Goal: Task Accomplishment & Management: Use online tool/utility

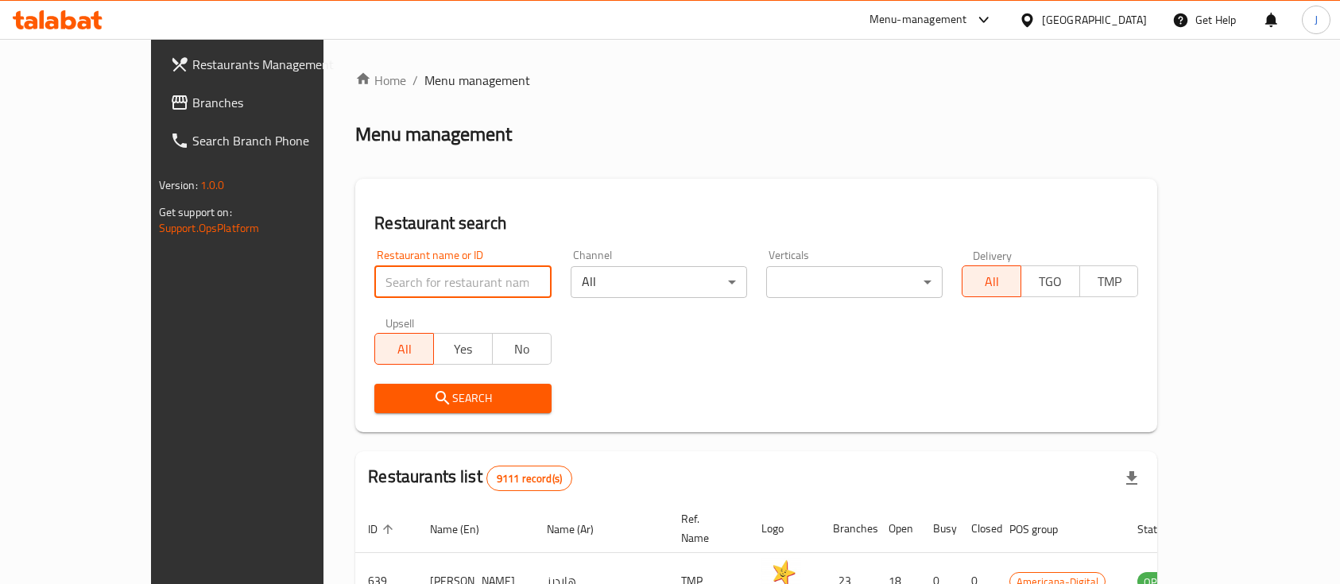
click at [403, 266] on input "search" at bounding box center [462, 282] width 176 height 32
type input "beauty booth"
click button "Search" at bounding box center [462, 398] width 176 height 29
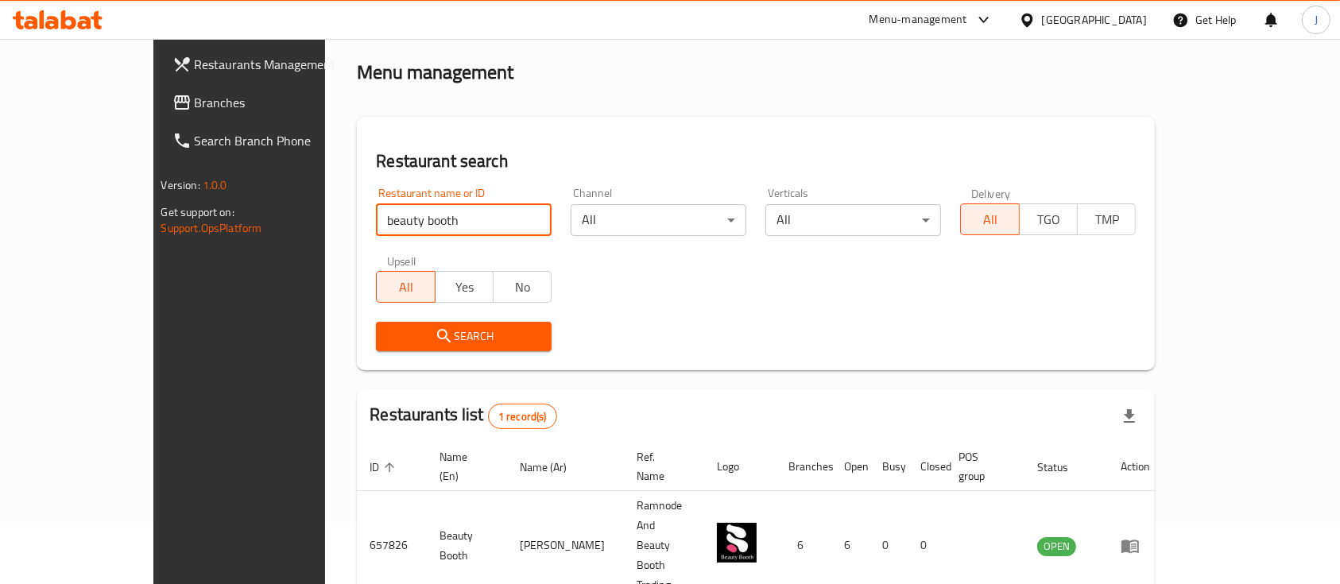
scroll to position [93, 0]
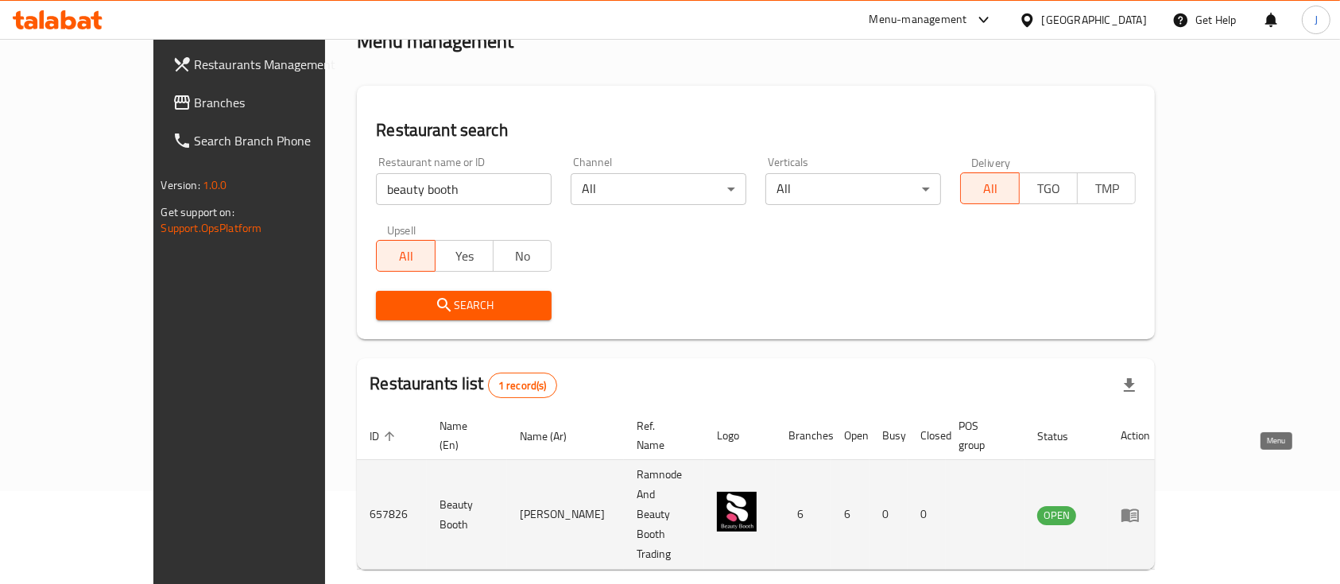
click at [1139, 509] on icon "enhanced table" at bounding box center [1130, 516] width 17 height 14
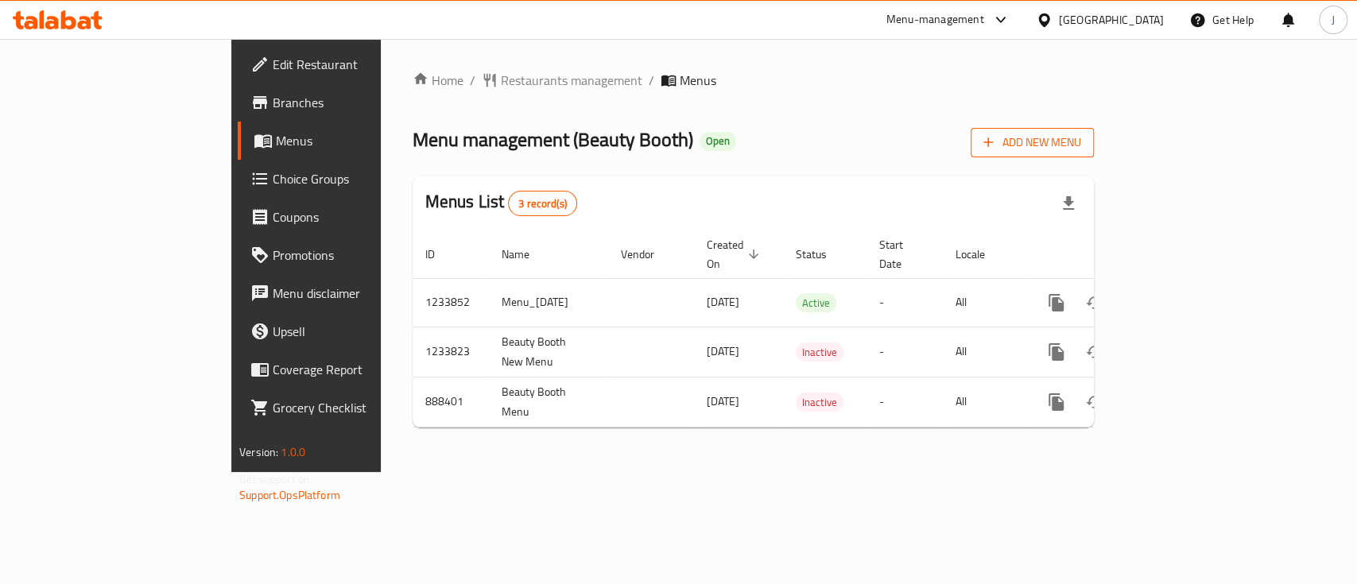
click at [1081, 134] on span "Add New Menu" at bounding box center [1032, 143] width 98 height 20
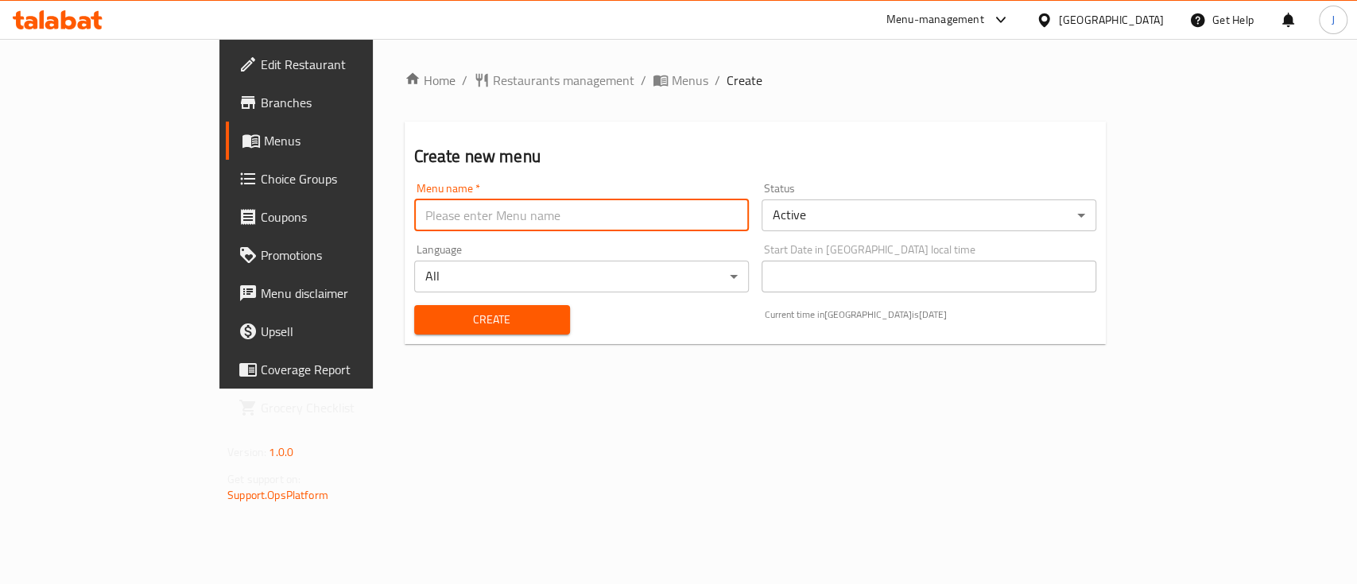
click at [459, 206] on input "text" at bounding box center [581, 216] width 335 height 32
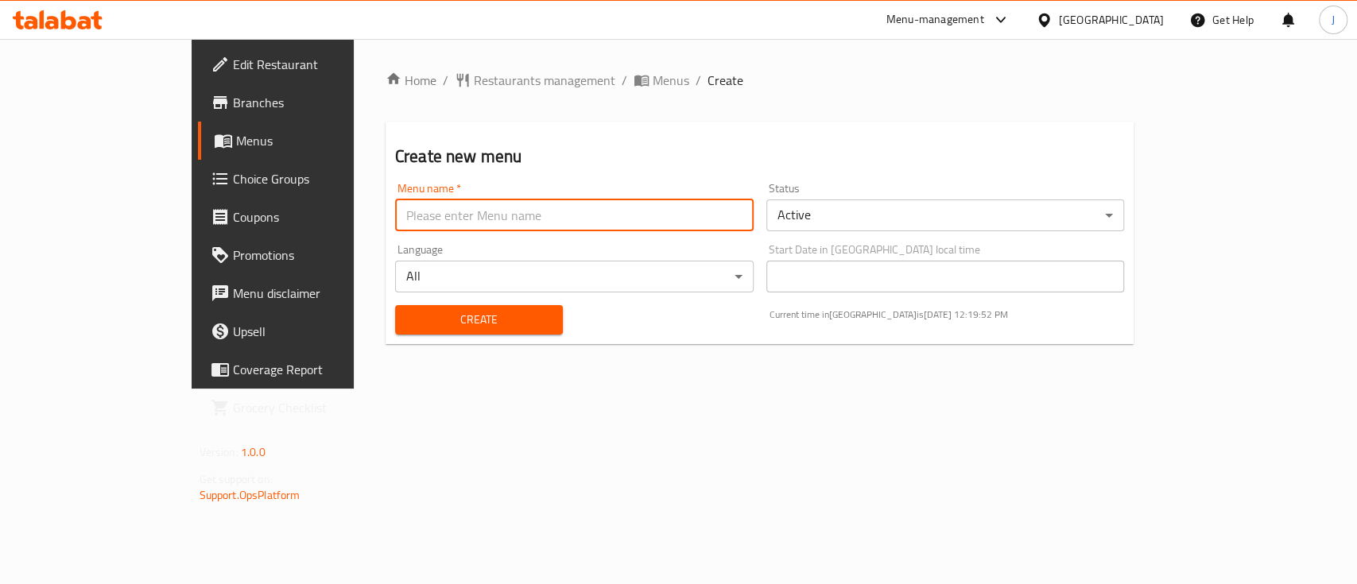
type input "Promotion"
click at [408, 325] on span "Create" at bounding box center [479, 320] width 142 height 20
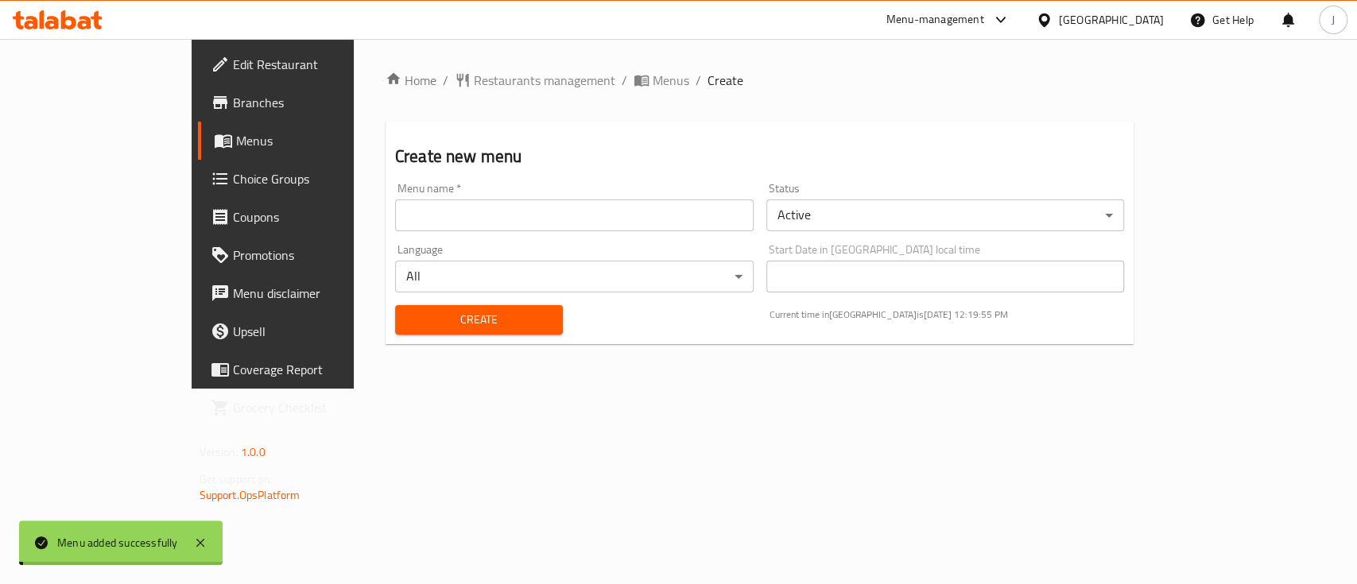
click at [653, 82] on span "Menus" at bounding box center [671, 80] width 37 height 19
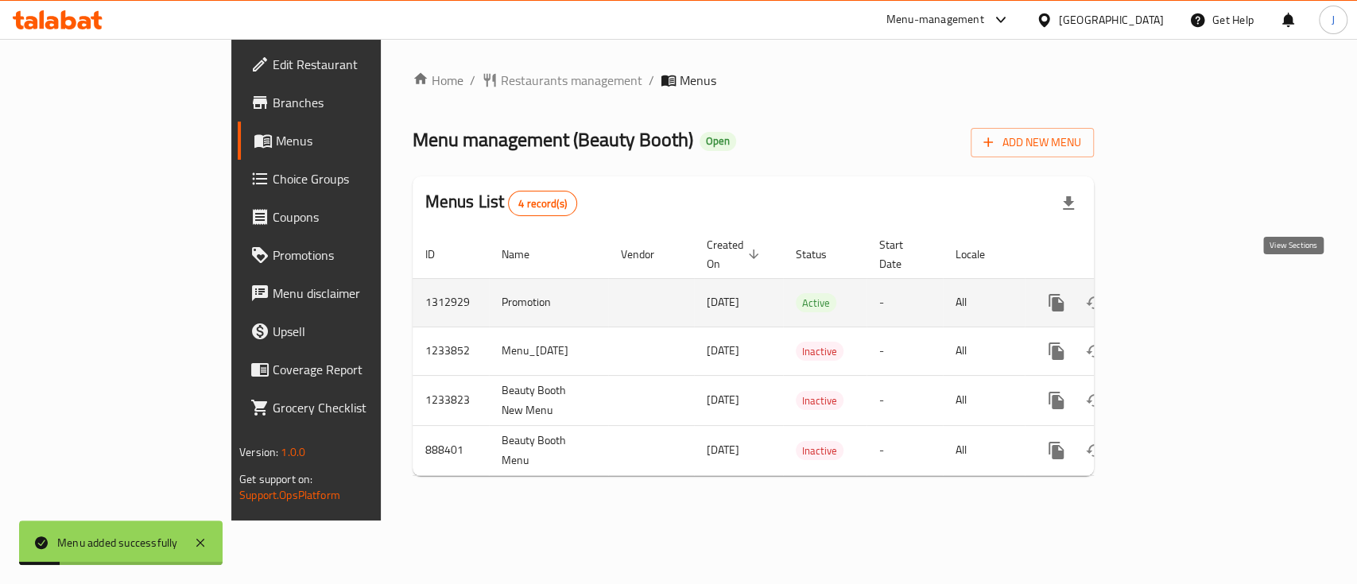
click at [1181, 293] on icon "enhanced table" at bounding box center [1171, 302] width 19 height 19
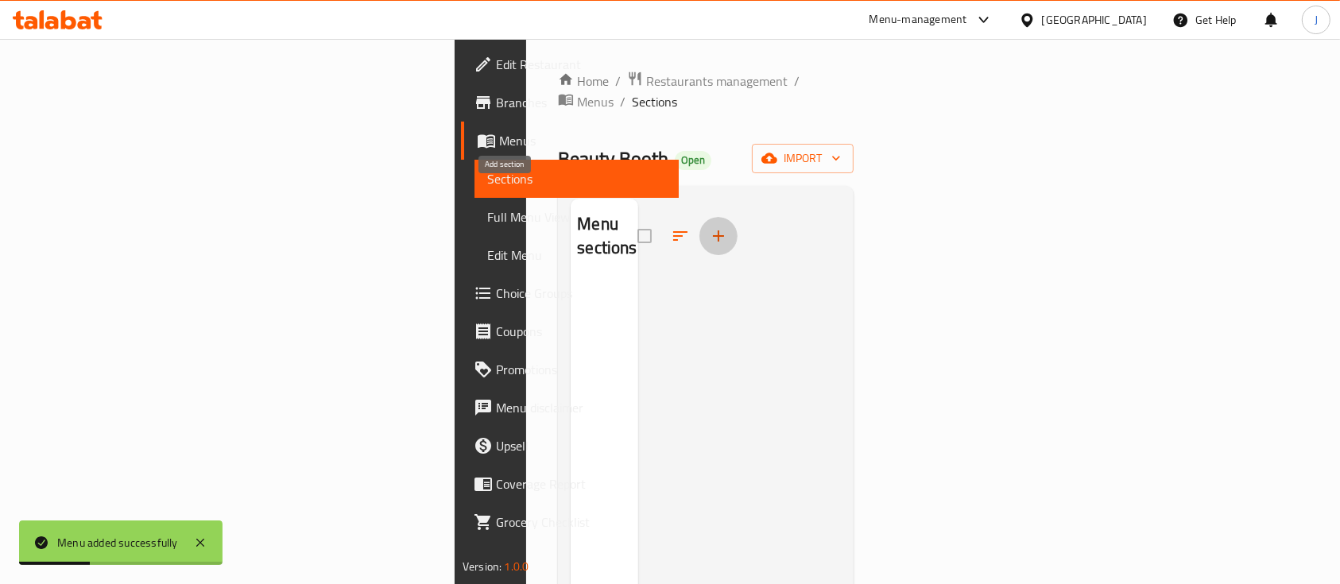
click at [700, 217] on button "button" at bounding box center [719, 236] width 38 height 38
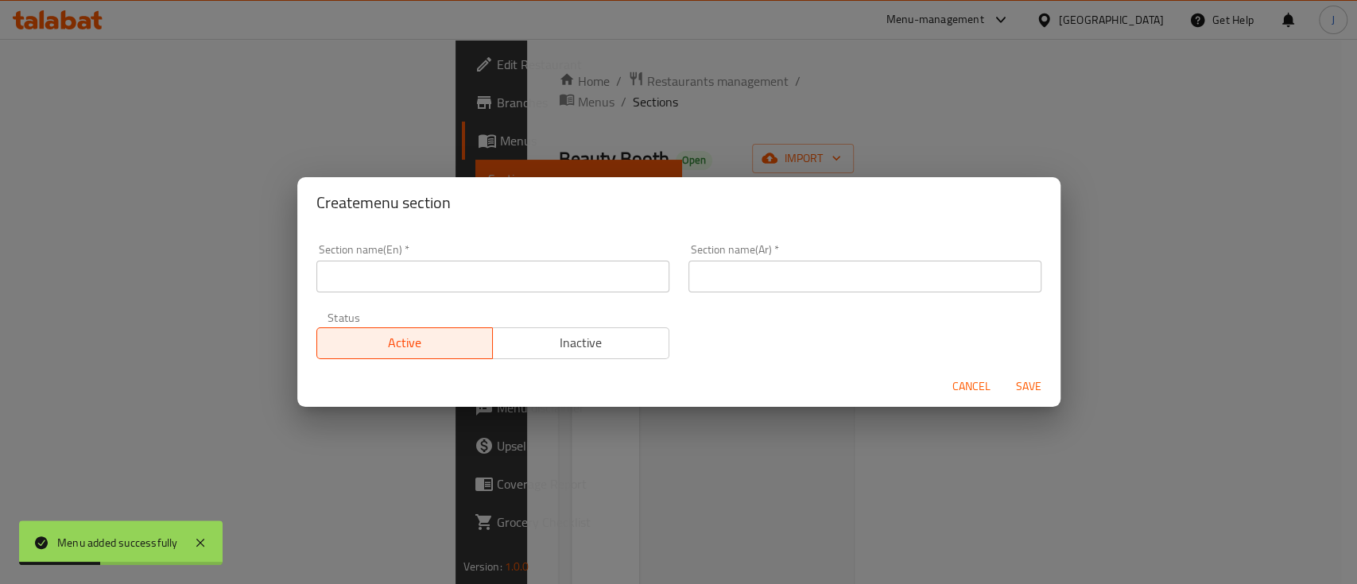
click at [433, 282] on input "text" at bounding box center [492, 277] width 353 height 32
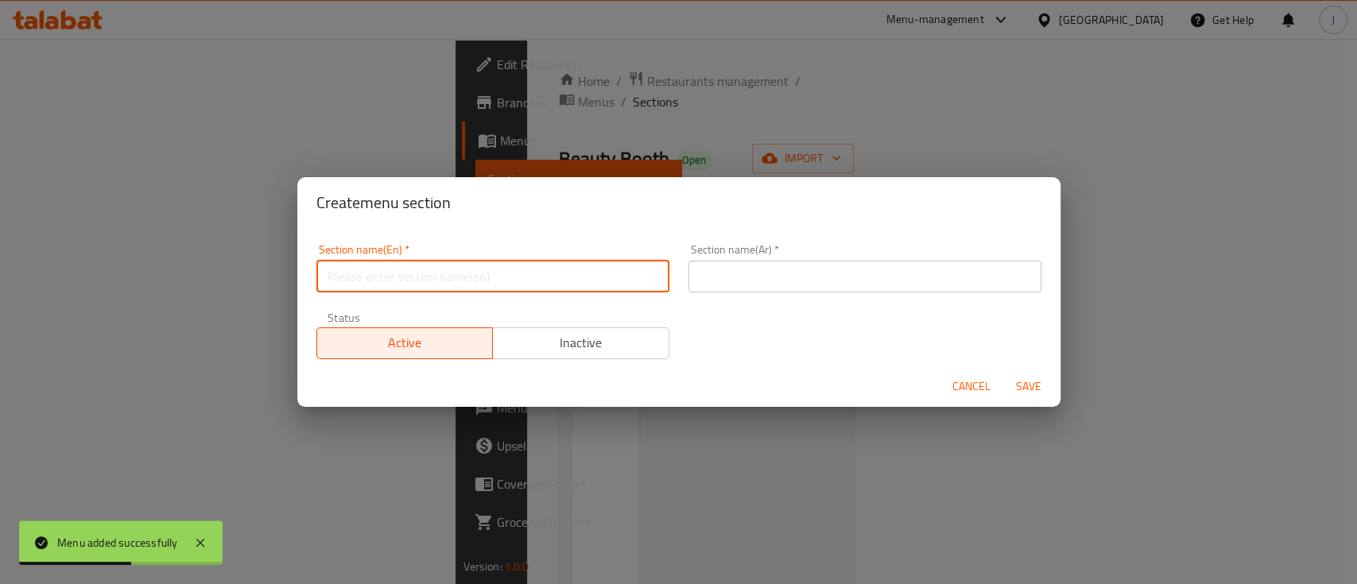
type input "Offer"
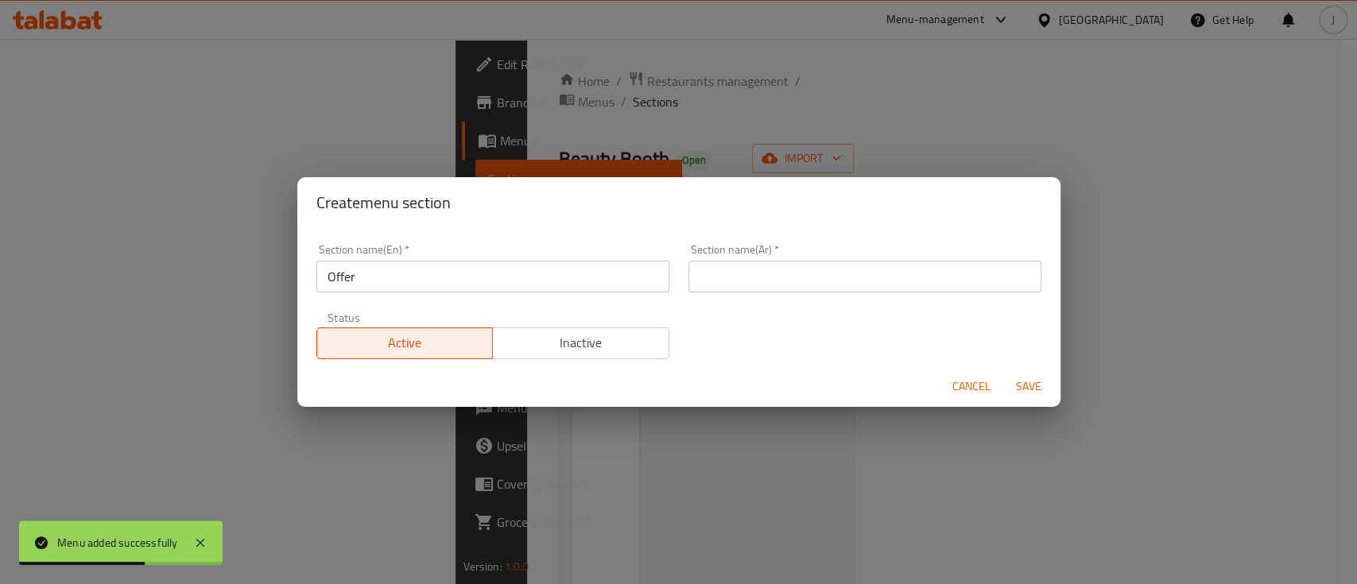
click at [770, 255] on div "Section name(Ar)   * Section name(Ar) *" at bounding box center [864, 268] width 353 height 48
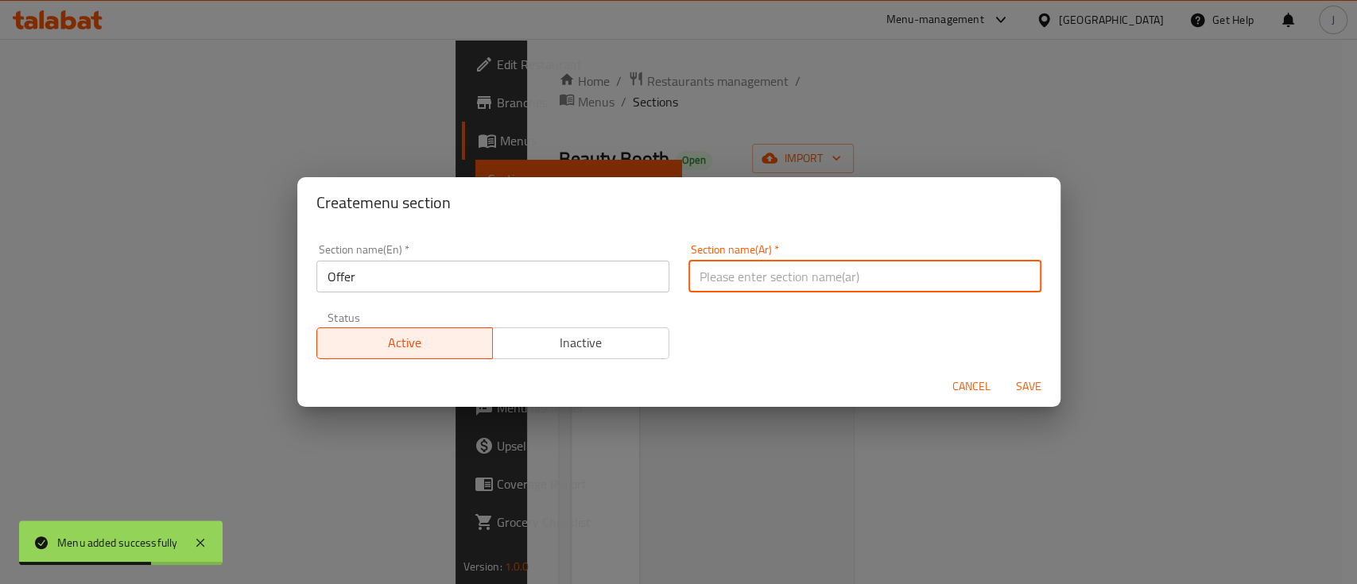
click at [770, 274] on input "text" at bounding box center [864, 277] width 353 height 32
type input "يعرض"
click at [1022, 382] on span "Save" at bounding box center [1029, 387] width 38 height 20
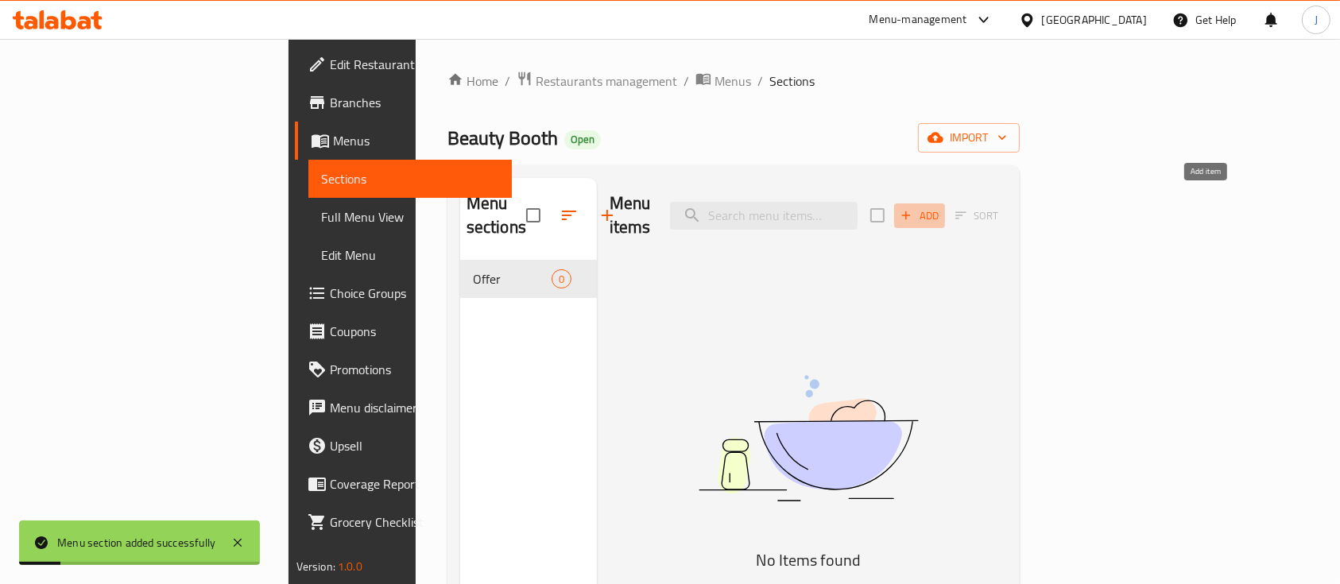
click at [941, 207] on span "Add" at bounding box center [919, 216] width 43 height 18
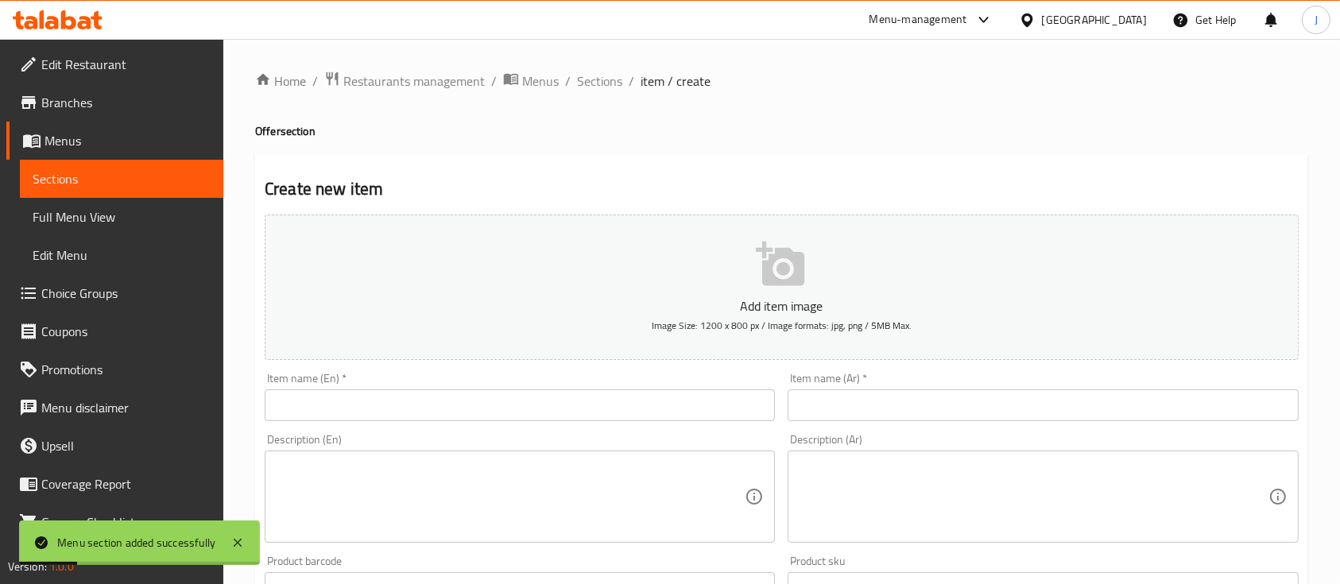
drag, startPoint x: 578, startPoint y: 376, endPoint x: 564, endPoint y: 392, distance: 20.9
click at [576, 382] on div "Item name (En)   * Item name (En) *" at bounding box center [520, 397] width 510 height 48
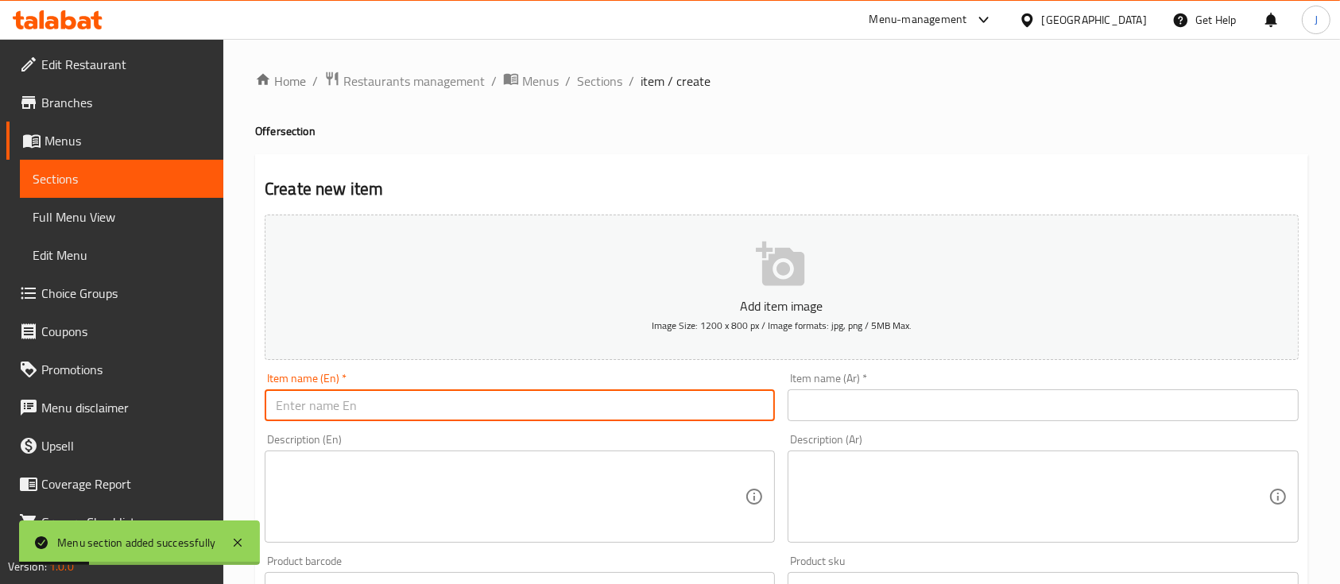
click at [560, 400] on input "text" at bounding box center [520, 406] width 510 height 32
type input "Offer"
click at [881, 408] on input "text" at bounding box center [1043, 406] width 510 height 32
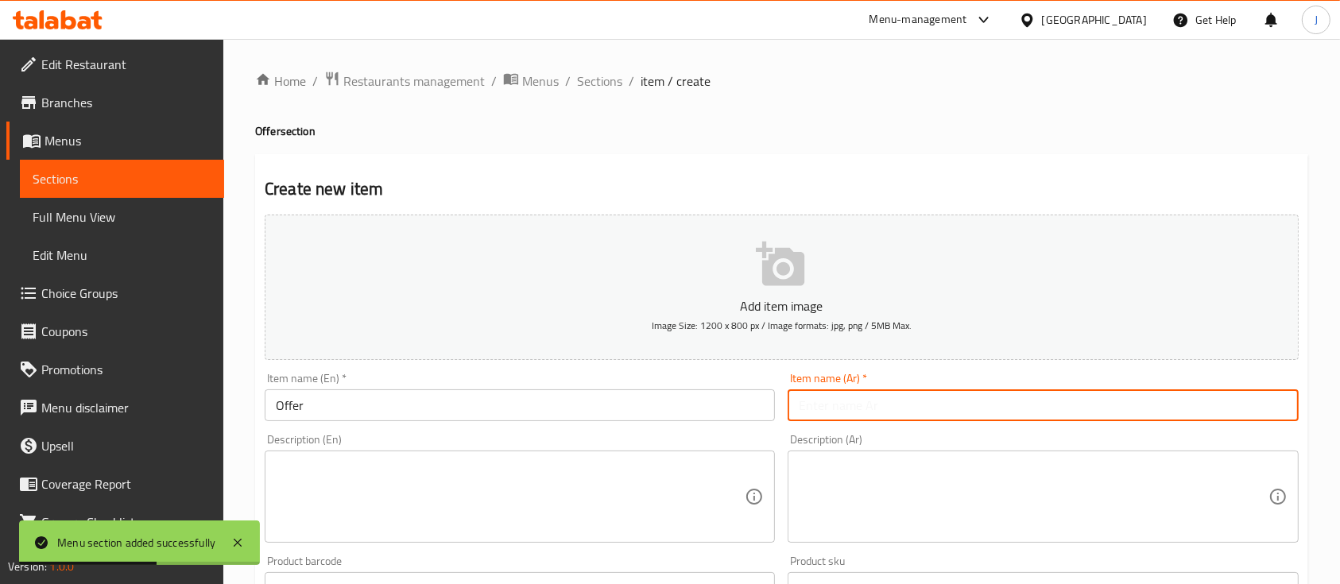
type input "يعرض"
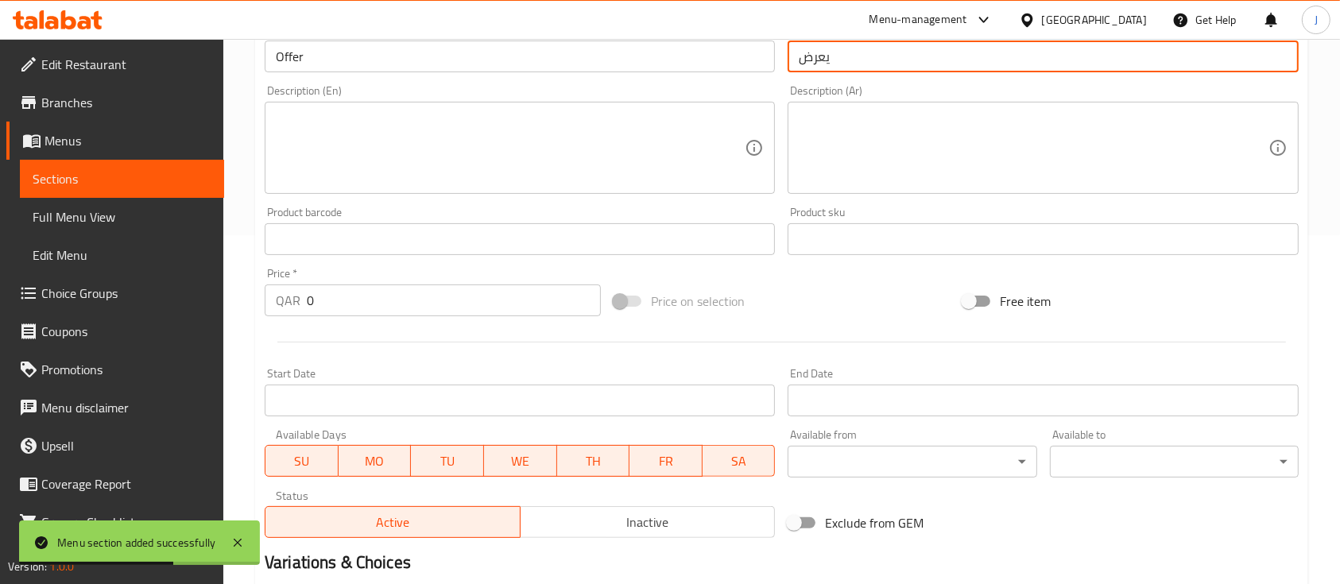
scroll to position [424, 0]
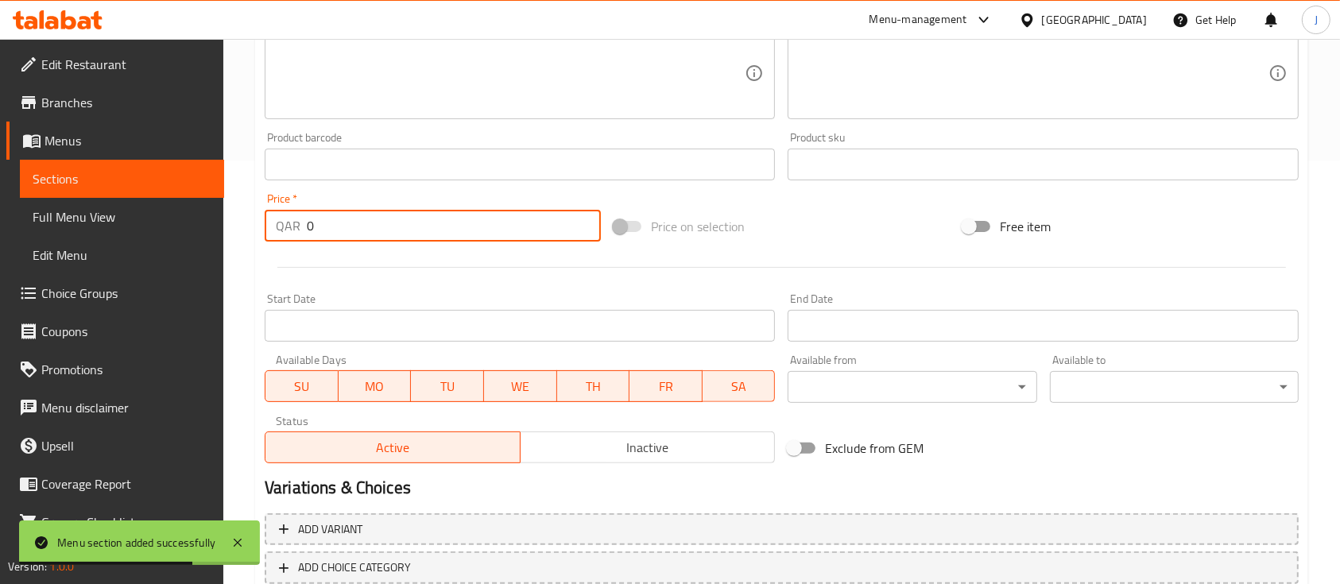
drag, startPoint x: 335, startPoint y: 219, endPoint x: 287, endPoint y: 219, distance: 47.7
click at [287, 219] on div "QAR 0 Price *" at bounding box center [433, 226] width 336 height 32
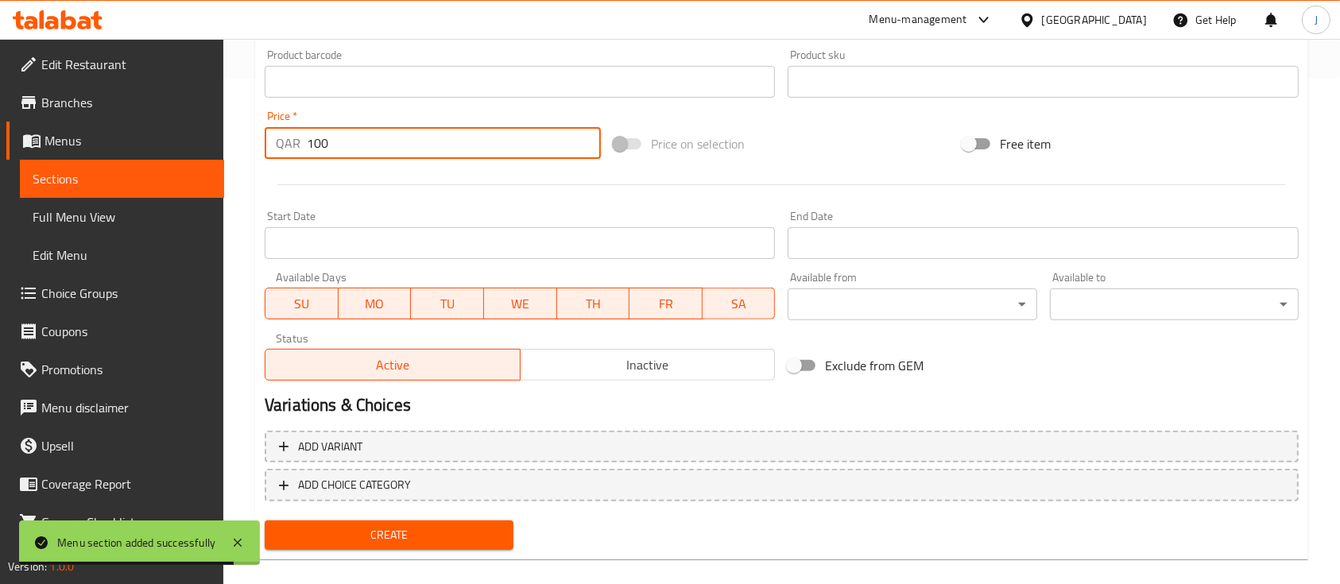
scroll to position [526, 0]
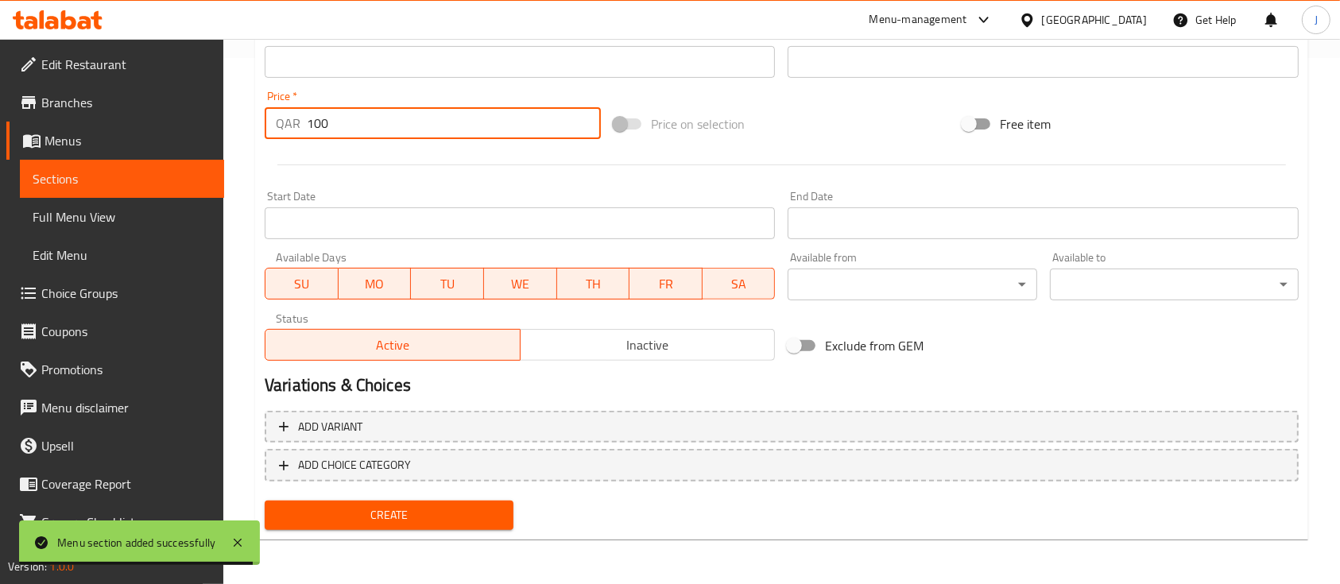
type input "100"
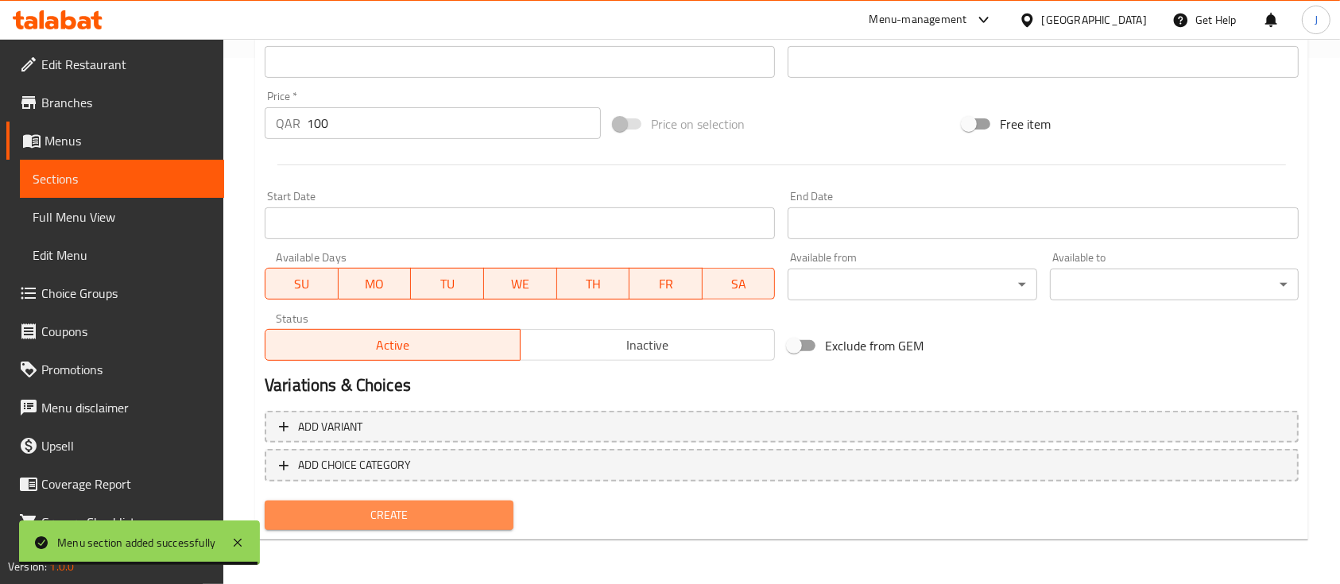
click at [479, 524] on span "Create" at bounding box center [388, 516] width 223 height 20
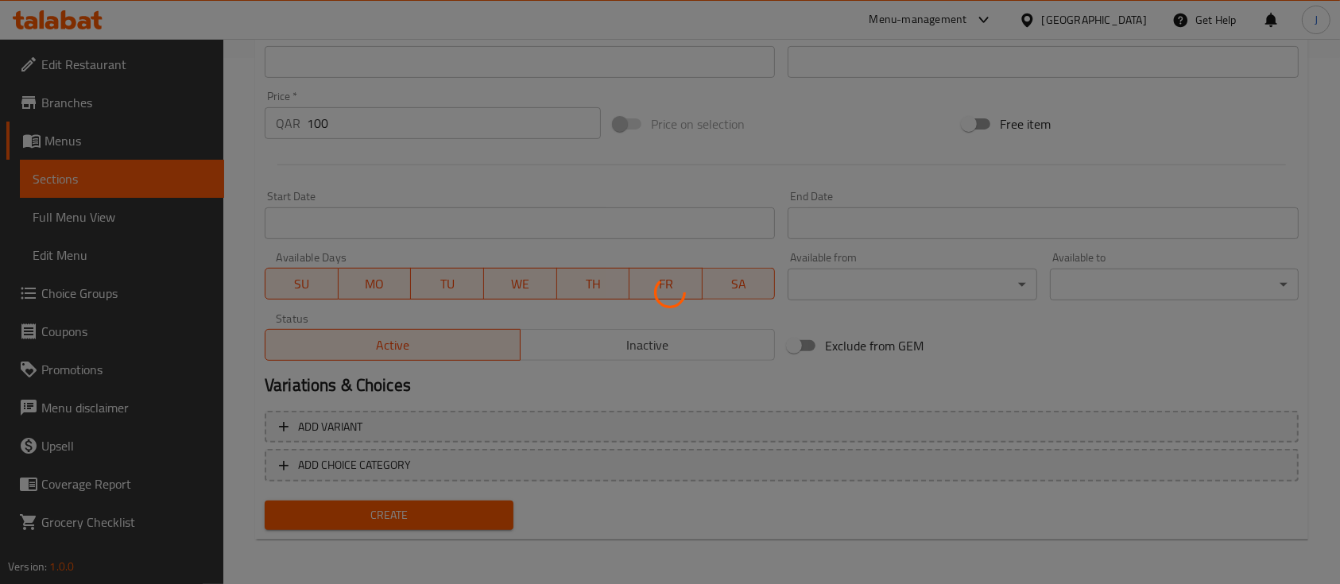
type input "0"
